Goal: Contribute content

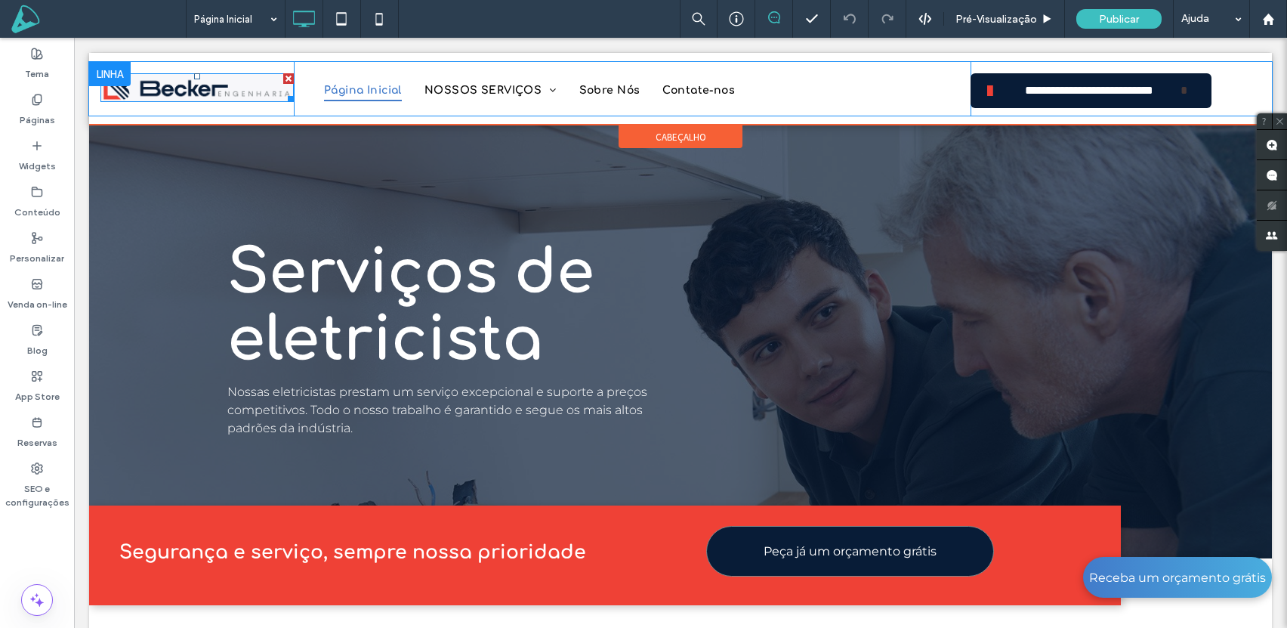
click at [205, 94] on img at bounding box center [196, 87] width 193 height 29
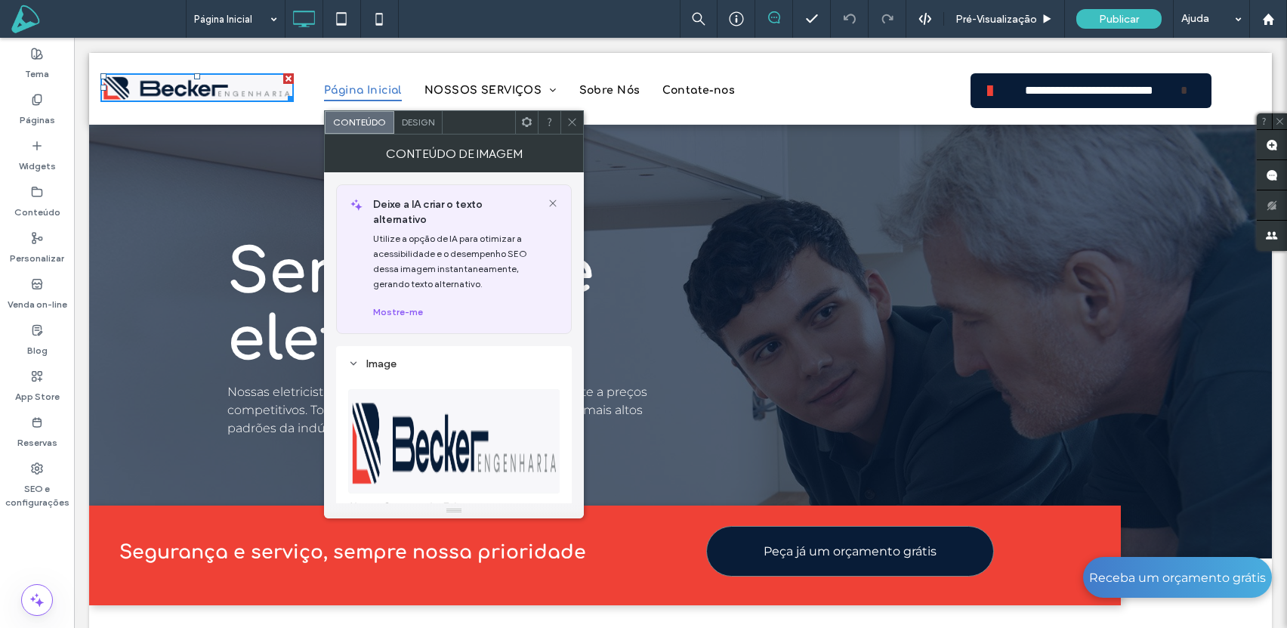
drag, startPoint x: 474, startPoint y: 333, endPoint x: 485, endPoint y: 325, distance: 13.5
click at [476, 346] on div "Image Nome: Captura+de+Tela+2025-09-17+a-s+14.55.20-1920w.png Tamanho: 528x79 S…" at bounding box center [454, 580] width 236 height 468
click at [554, 201] on icon at bounding box center [553, 203] width 12 height 12
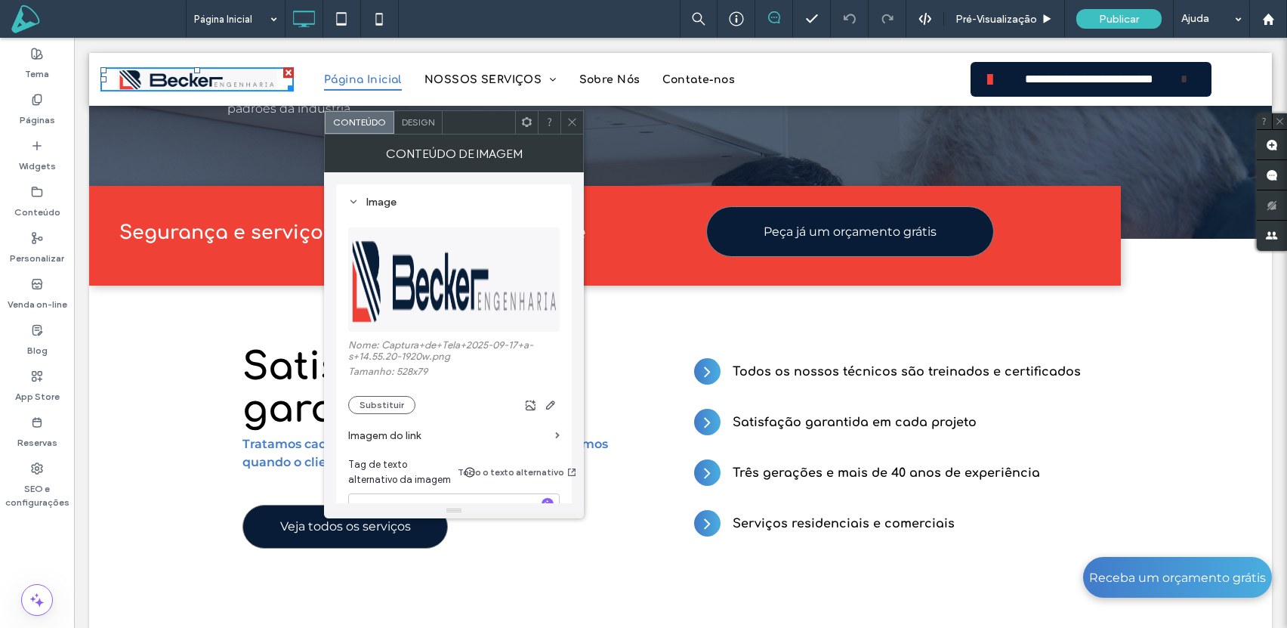
scroll to position [348, 0]
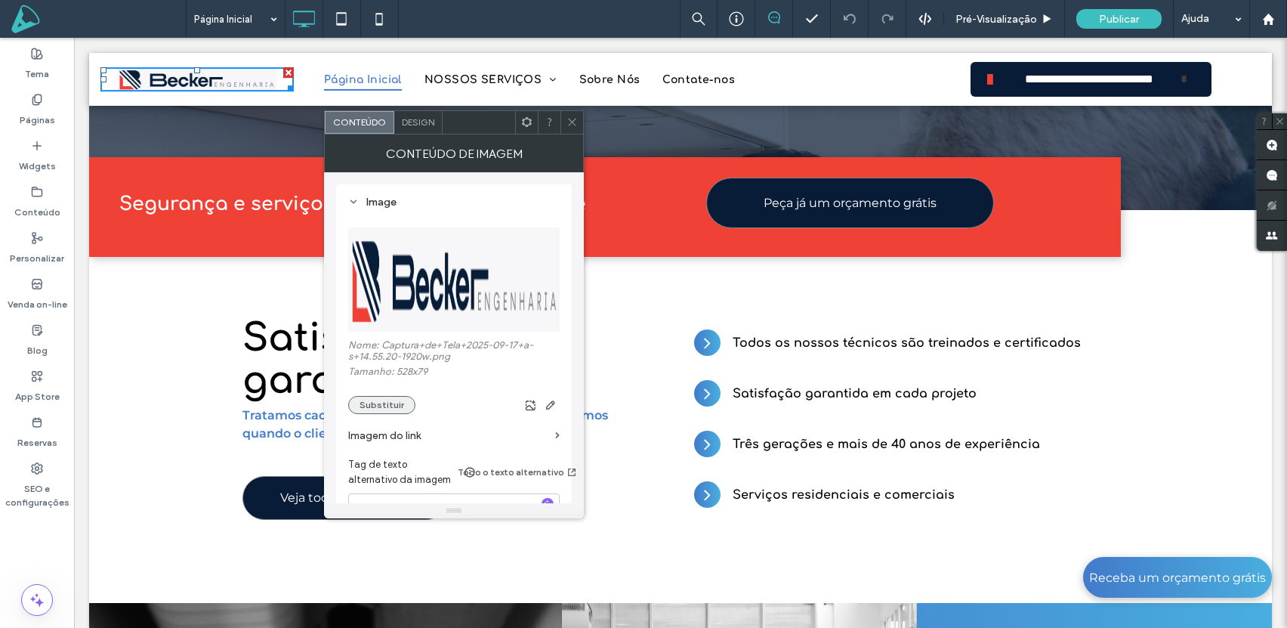
click at [386, 406] on button "Substituir" at bounding box center [381, 405] width 67 height 18
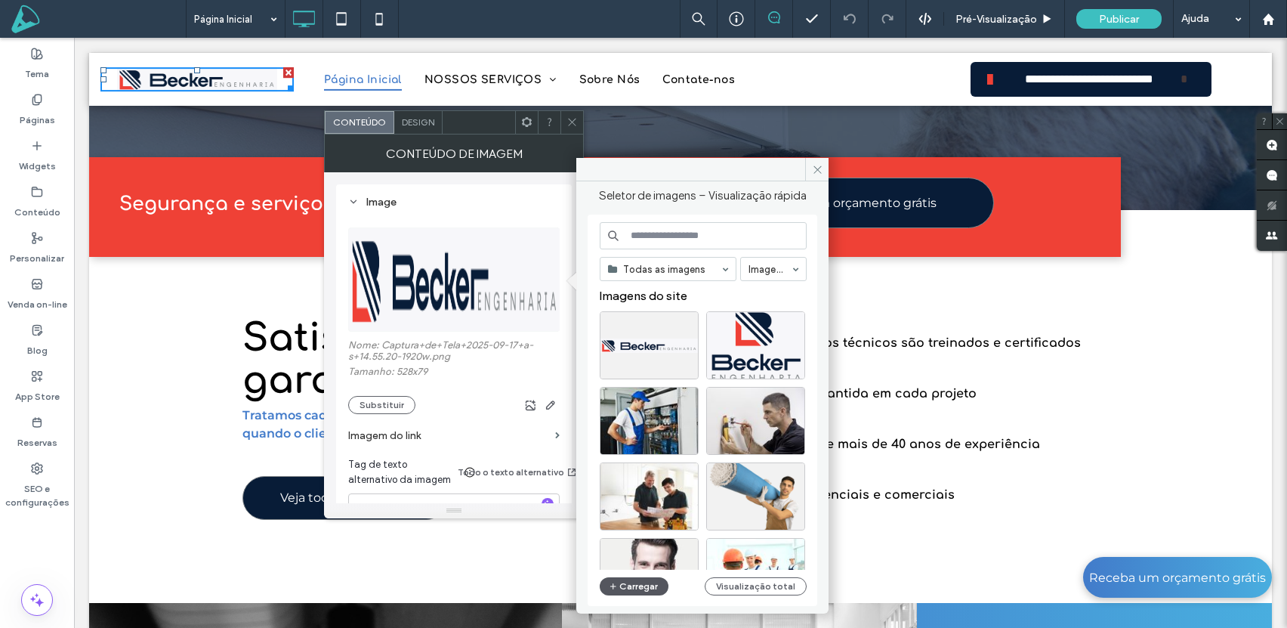
click at [638, 585] on button "Carregar" at bounding box center [634, 586] width 69 height 18
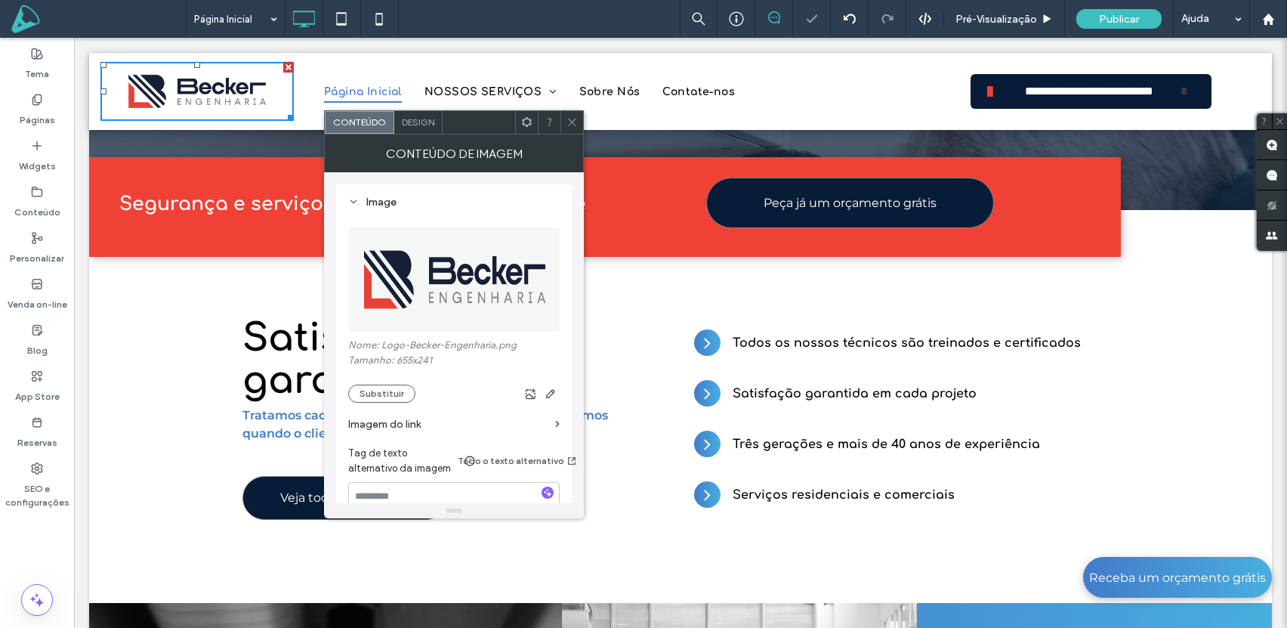
click at [569, 116] on icon at bounding box center [572, 121] width 11 height 11
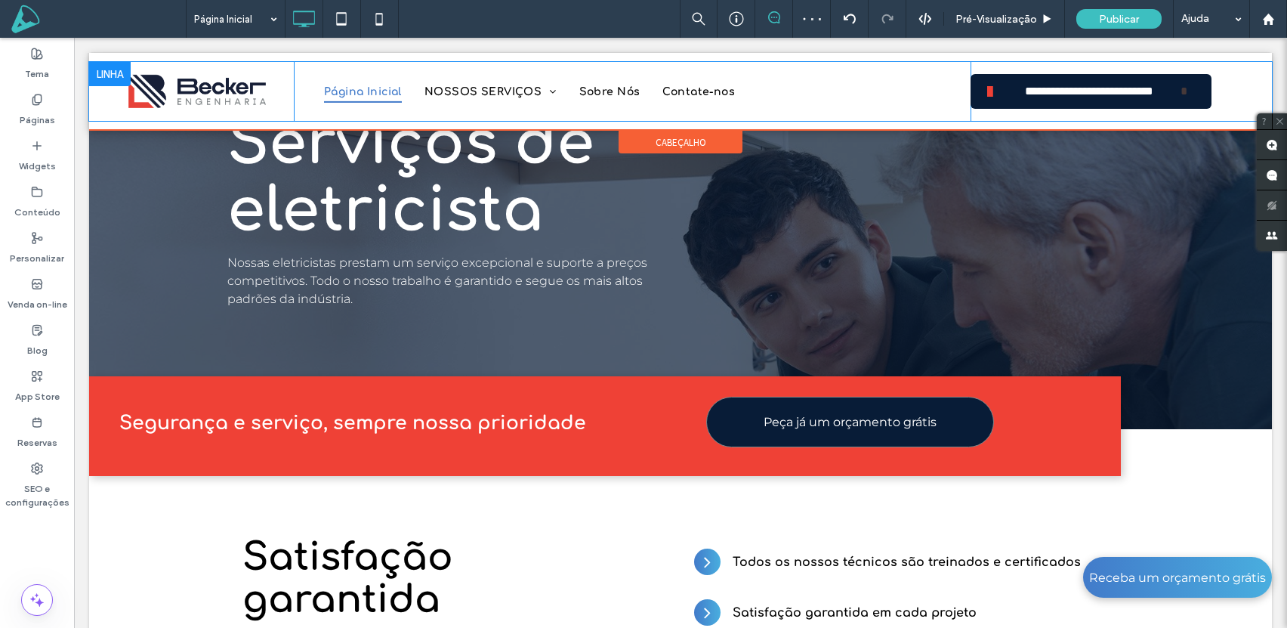
scroll to position [0, 0]
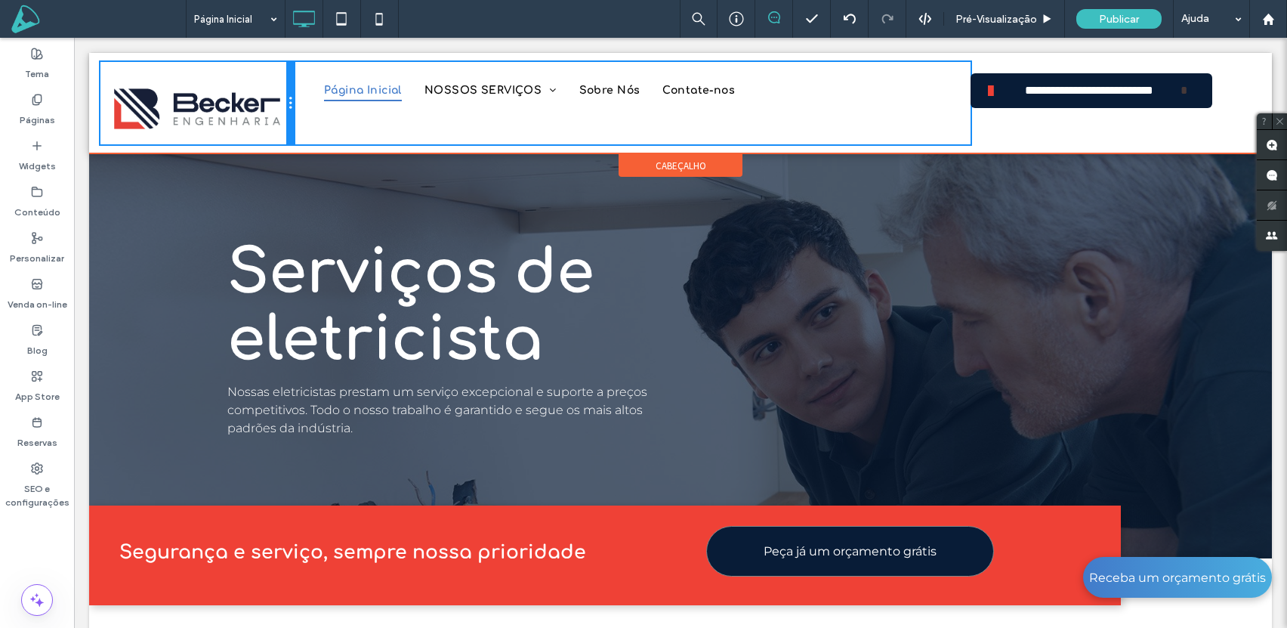
drag, startPoint x: 293, startPoint y: 138, endPoint x: 304, endPoint y: 138, distance: 10.6
click at [304, 138] on div "**********" at bounding box center [680, 103] width 1161 height 82
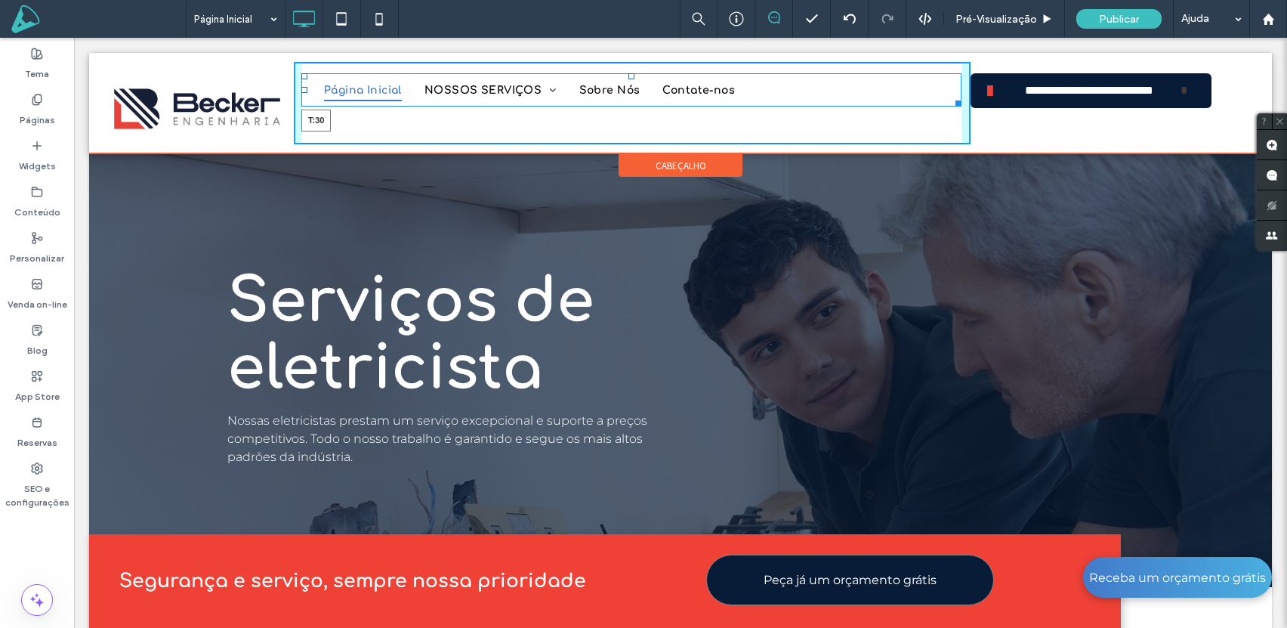
drag, startPoint x: 632, startPoint y: 76, endPoint x: 635, endPoint y: 88, distance: 12.3
click at [635, 79] on div at bounding box center [632, 76] width 6 height 6
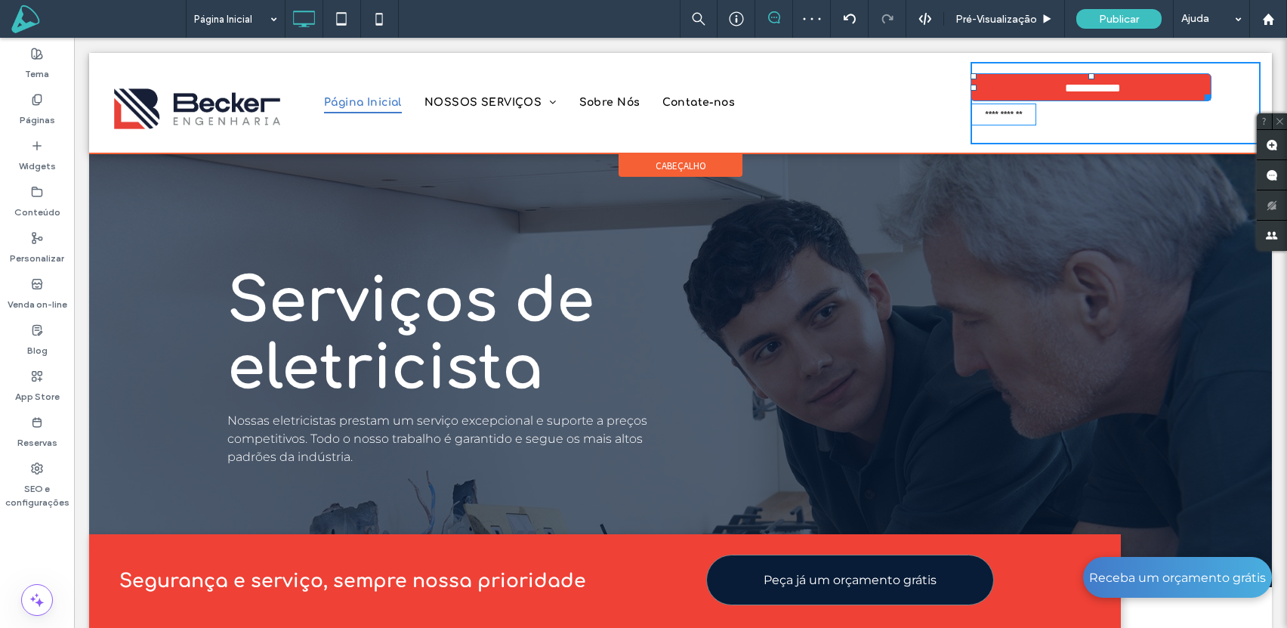
drag, startPoint x: 1206, startPoint y: 103, endPoint x: 1217, endPoint y: 96, distance: 13.2
click at [1211, 96] on div at bounding box center [1205, 94] width 11 height 11
